Goal: Transaction & Acquisition: Purchase product/service

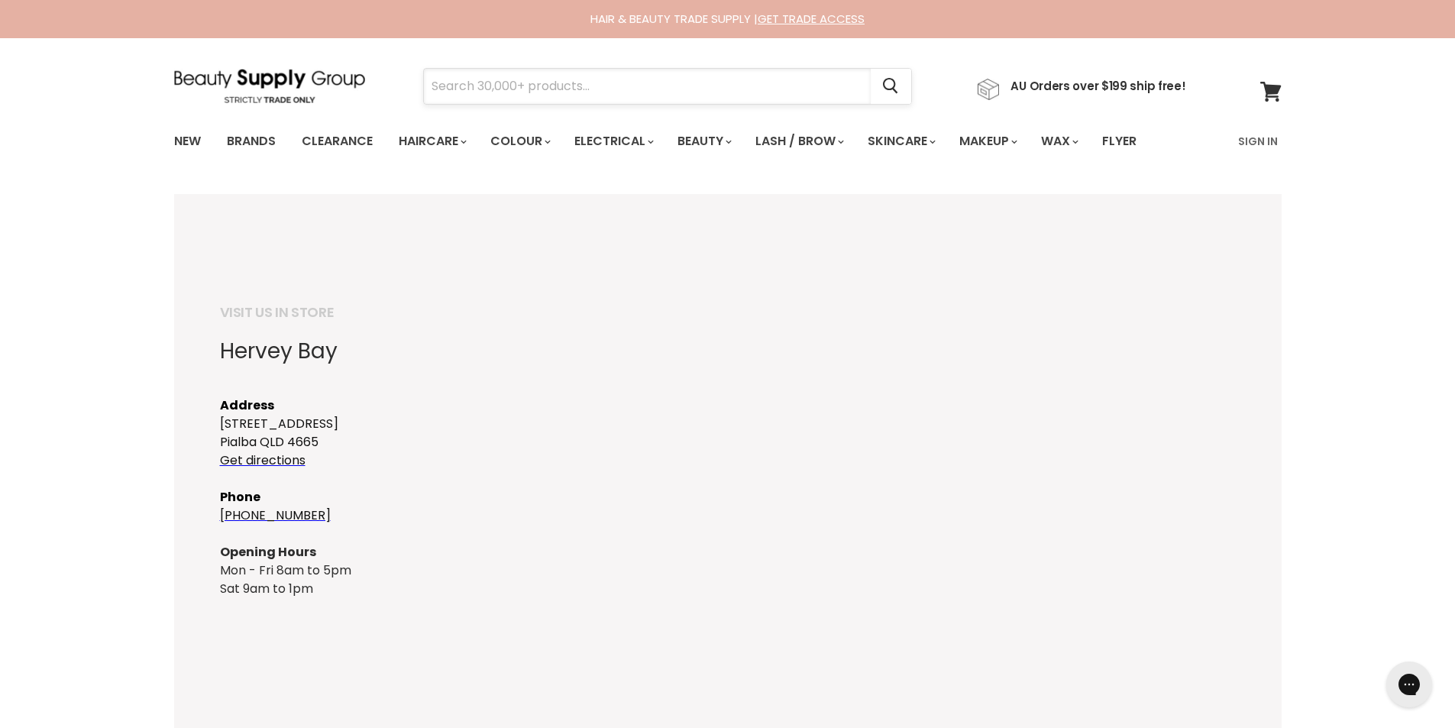
click at [491, 77] on input "Search" at bounding box center [647, 86] width 447 height 35
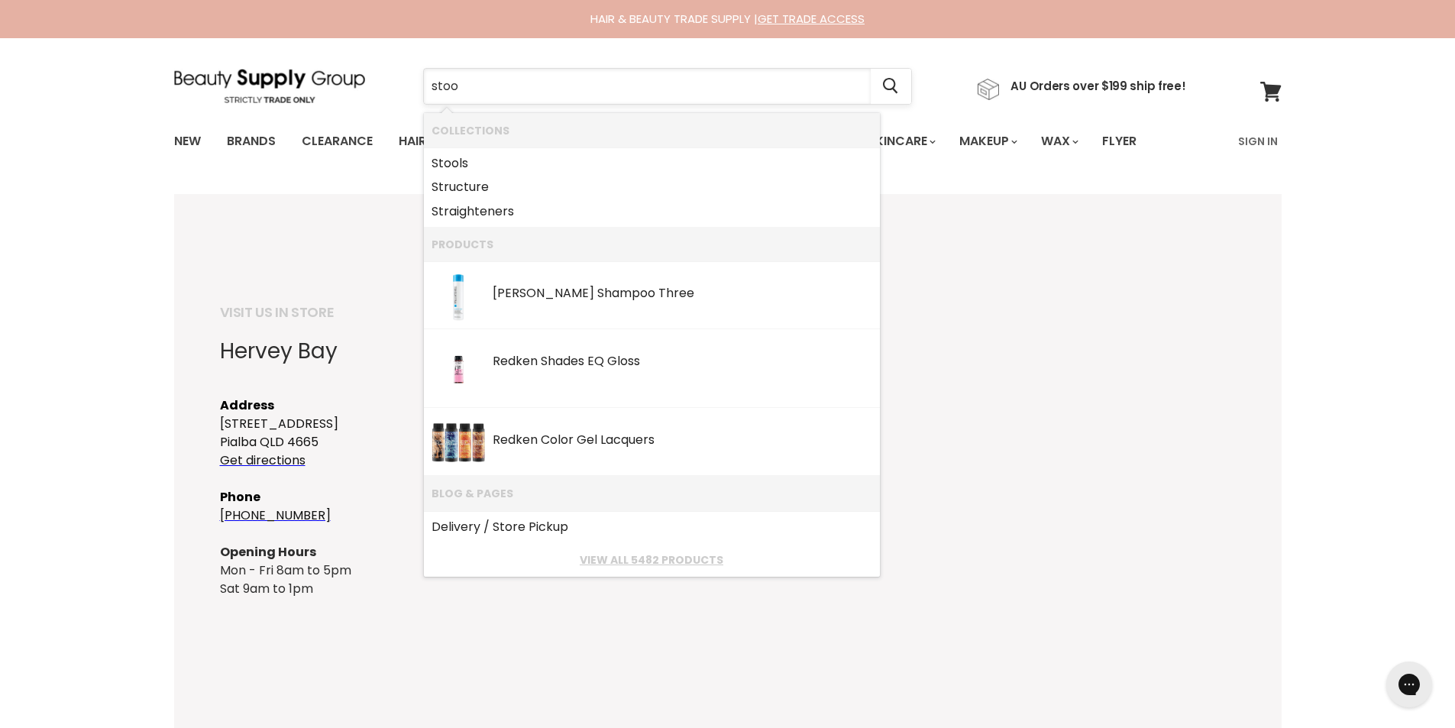
type input "stool"
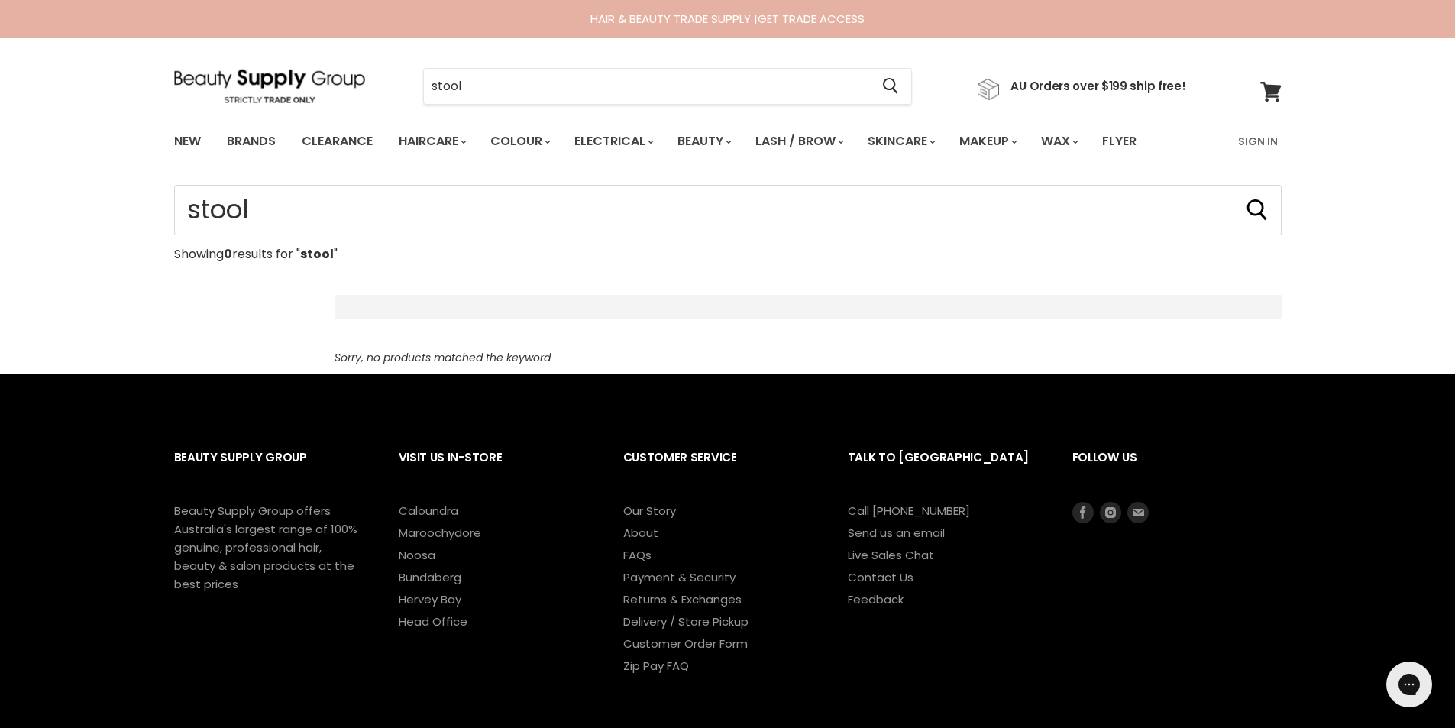
drag, startPoint x: 472, startPoint y: 86, endPoint x: 339, endPoint y: 50, distance: 137.8
click at [341, 51] on section "Menu [GEOGRAPHIC_DATA] Cancel" at bounding box center [727, 78] width 1145 height 81
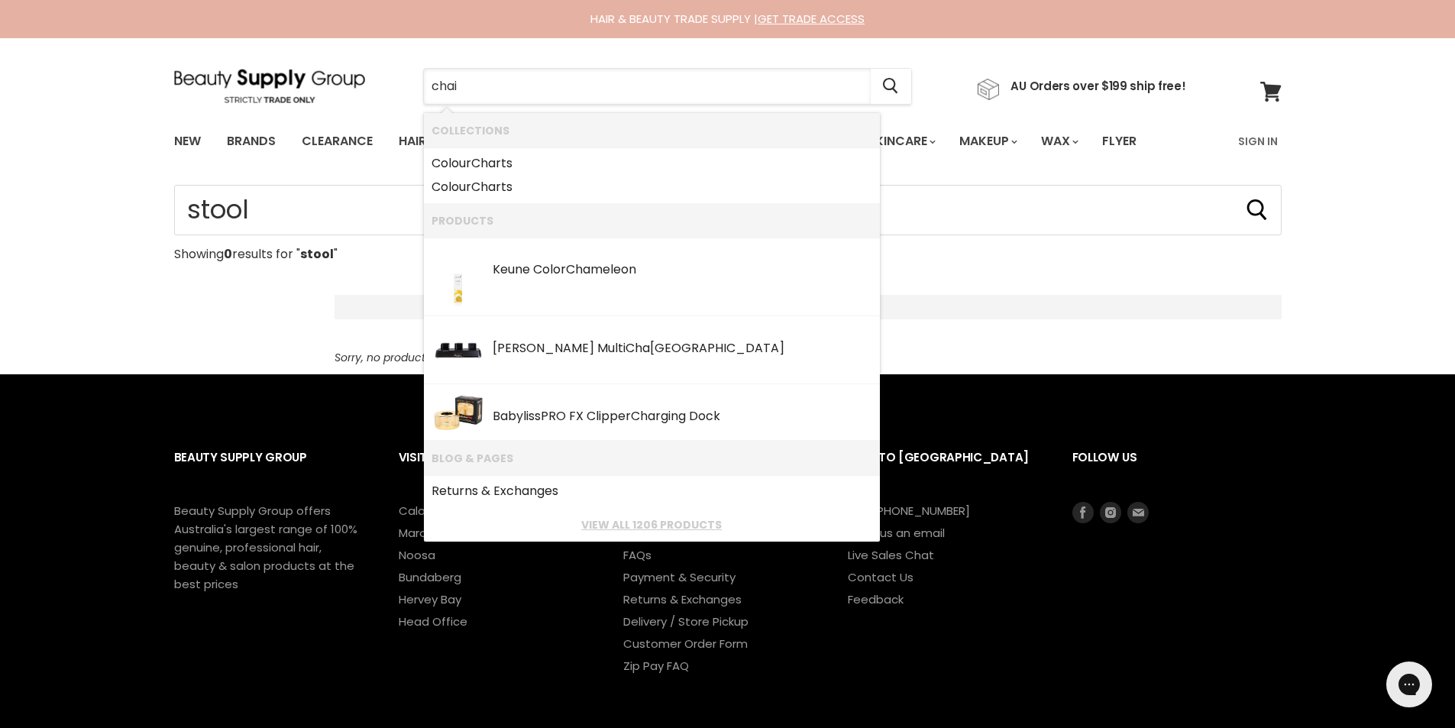
type input "chair"
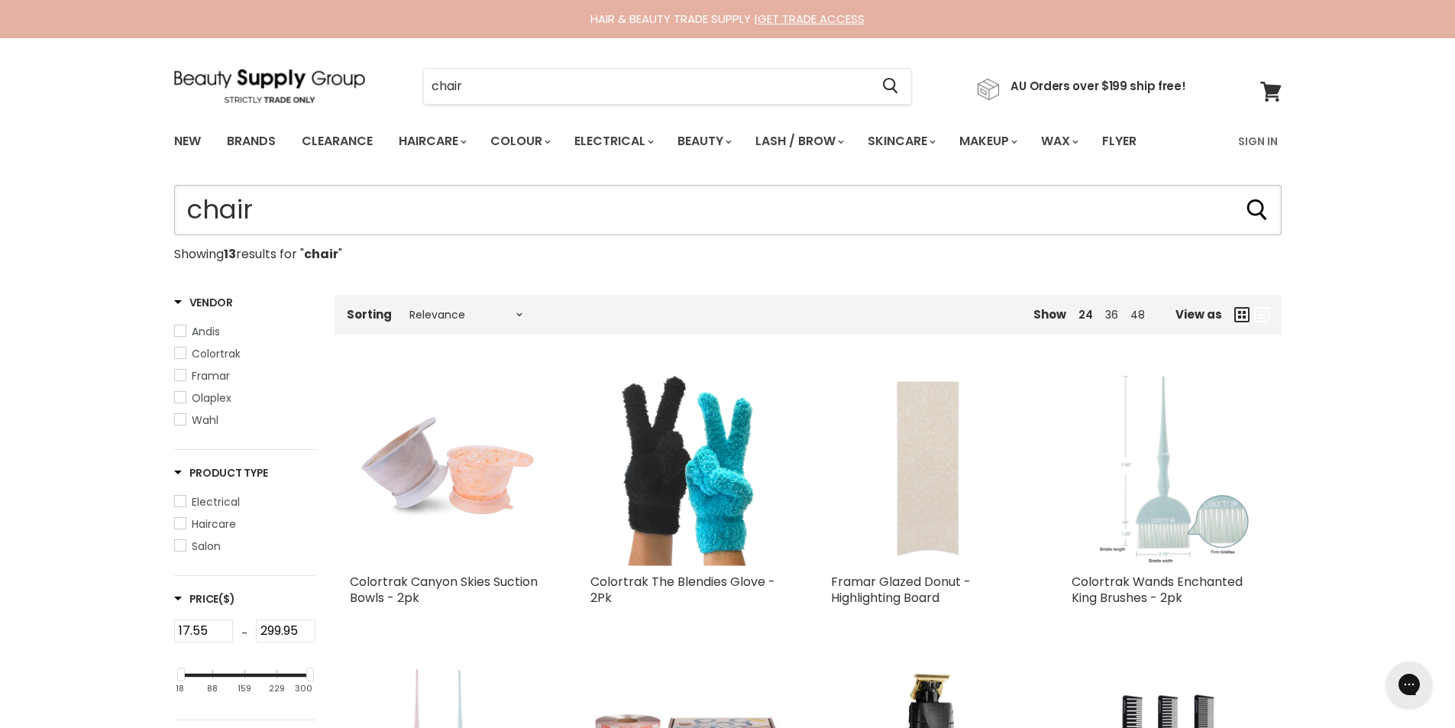
drag, startPoint x: 390, startPoint y: 205, endPoint x: 0, endPoint y: 198, distance: 390.2
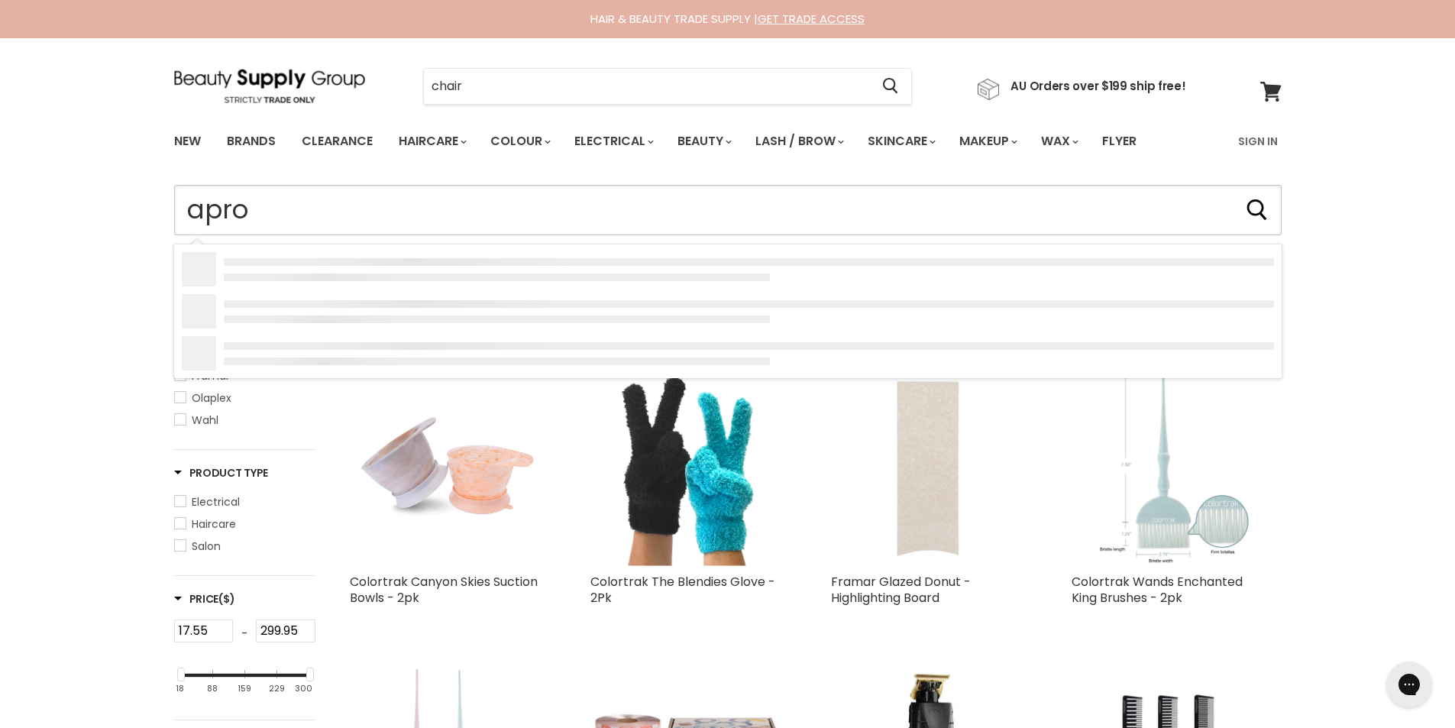
type input "apron"
